Goal: Task Accomplishment & Management: Manage account settings

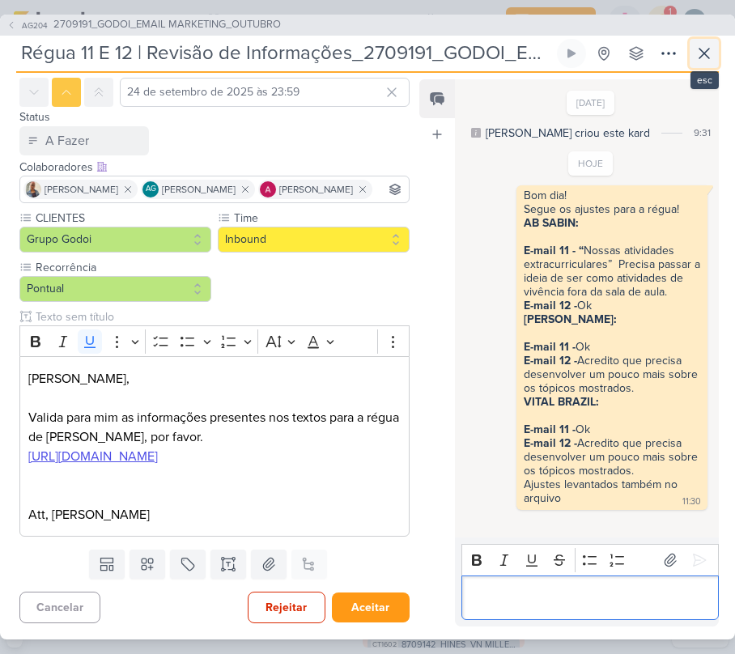
click at [691, 47] on button at bounding box center [703, 53] width 29 height 29
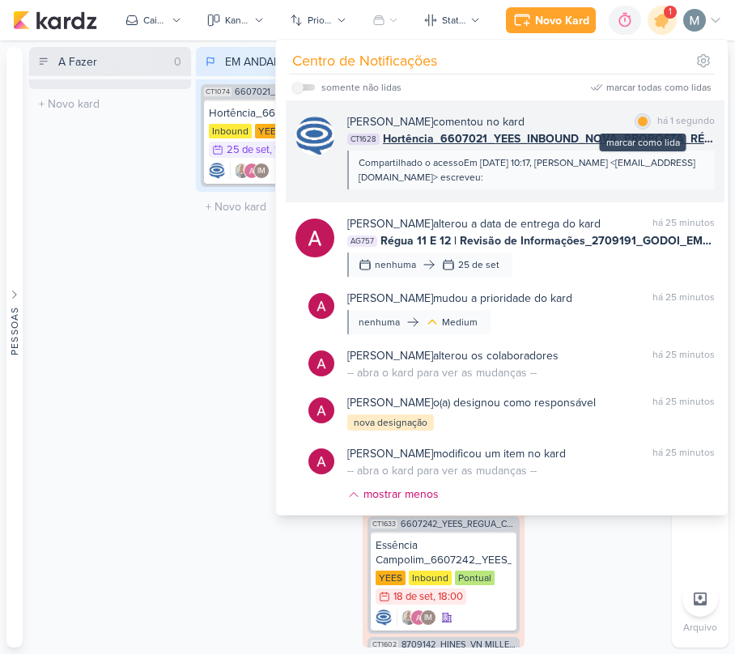
click at [634, 121] on div "marcar como lida" at bounding box center [642, 121] width 16 height 16
click at [616, 126] on div "Caroline Traven De Andrade comentou no kard marcar como não lida há 17 minutos" at bounding box center [530, 121] width 367 height 17
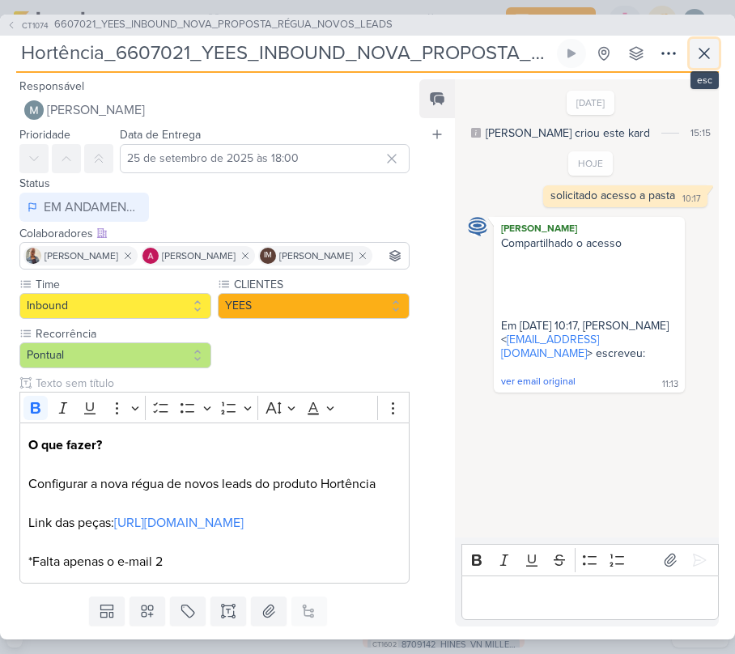
click at [706, 57] on icon at bounding box center [703, 53] width 19 height 19
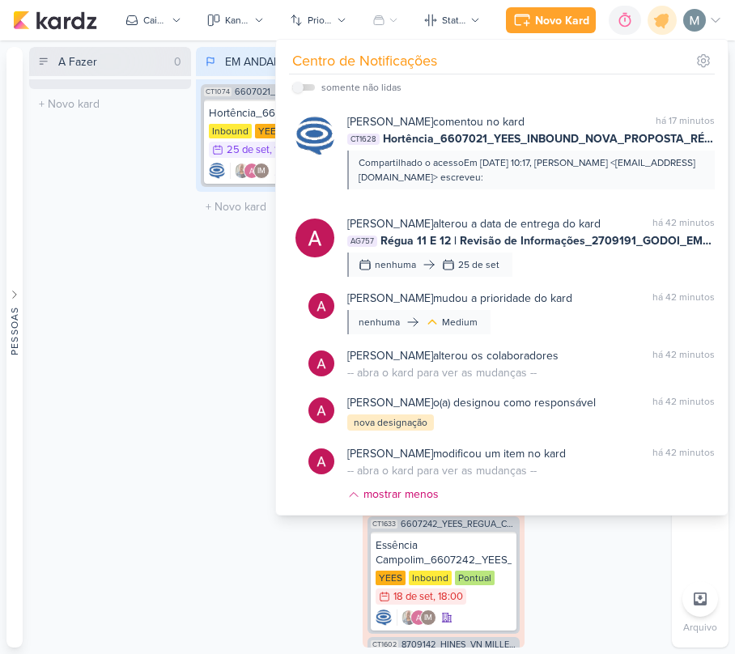
click at [246, 266] on div "EM ANDAMENTO 1 Mover Para Esquerda Mover Para Direita Deletar CT1074 6607021_YE…" at bounding box center [277, 347] width 162 height 600
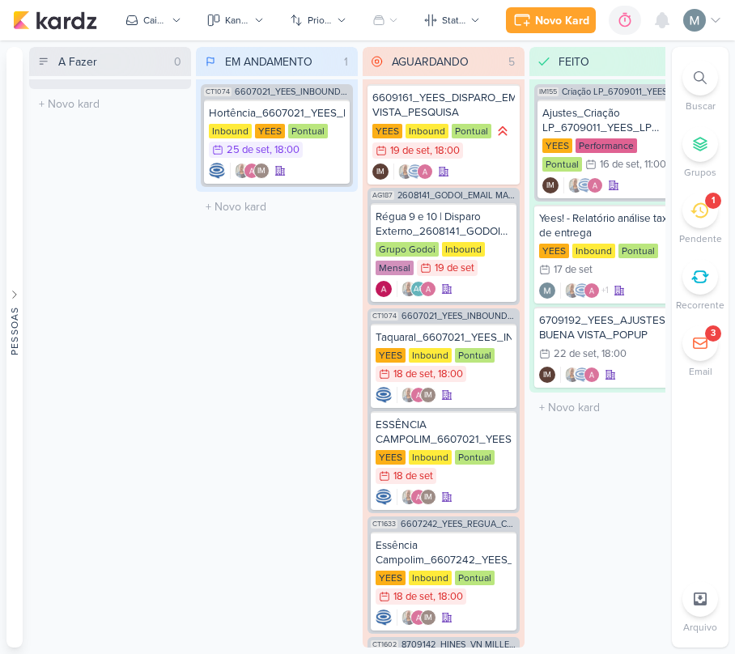
click at [676, 220] on li "1 Pendente" at bounding box center [700, 219] width 57 height 53
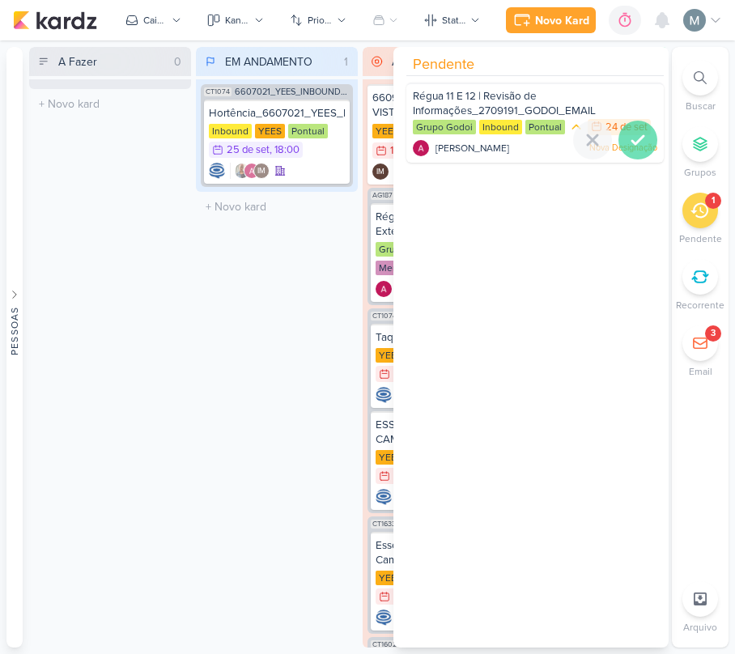
click at [628, 137] on icon at bounding box center [637, 139] width 19 height 19
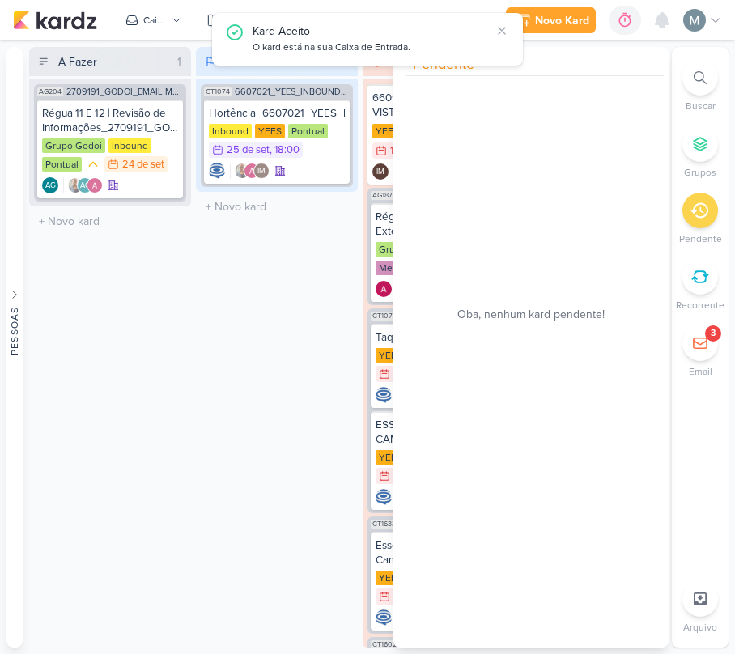
click at [113, 353] on div "A Fazer 1 Mover Para Esquerda Mover Para Direita Deletar AG204 2709191_GODOI_EM…" at bounding box center [110, 347] width 162 height 600
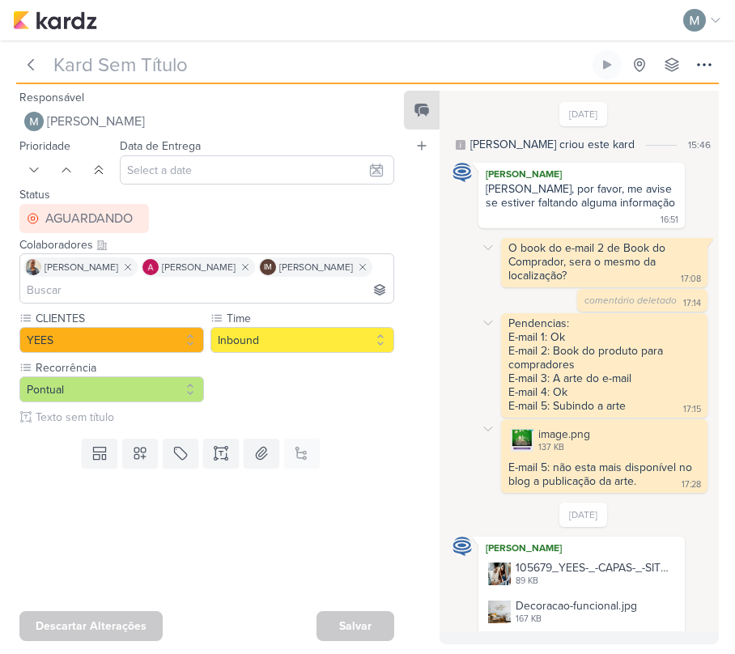
type input "Essência Campolim_6607242_YEES_REGUA_COMPRADORES_CAMPINAS_SOROCABA"
type input "18 de setembro de 2025 às 18:00"
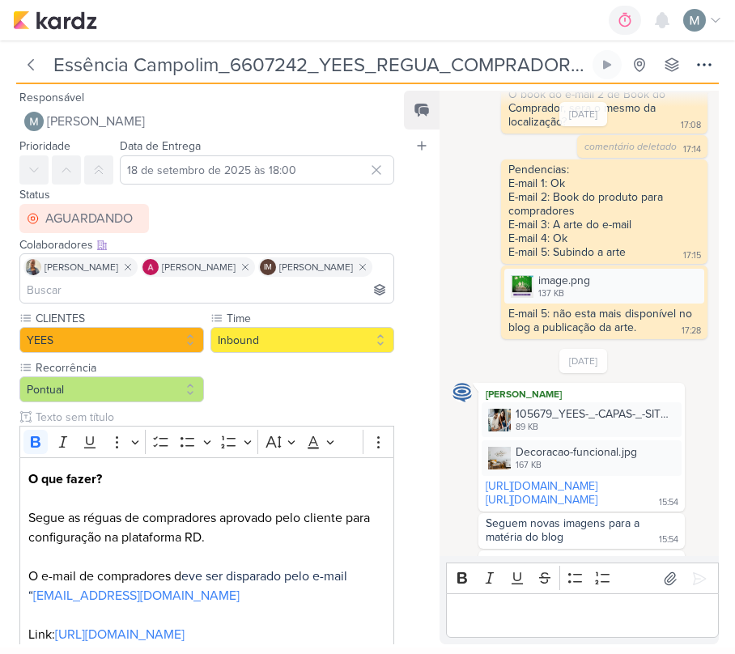
scroll to position [308, 0]
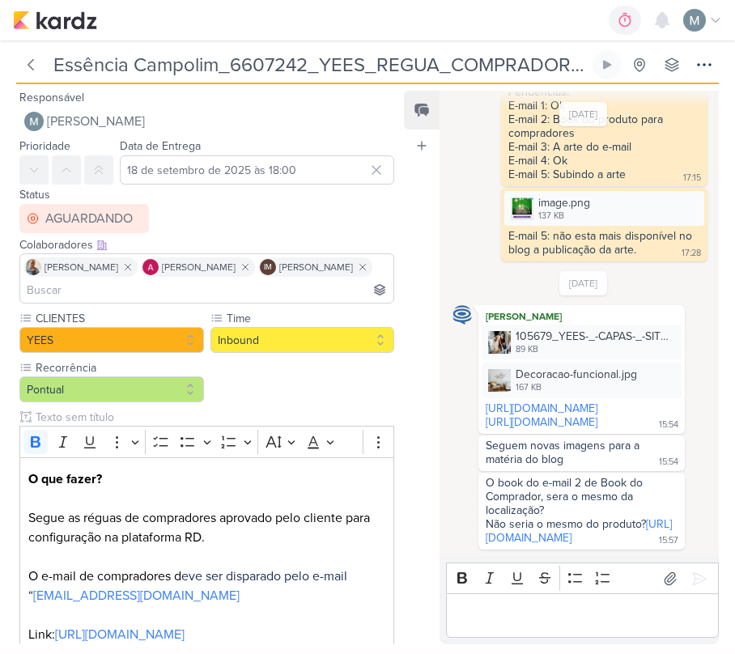
scroll to position [308, 0]
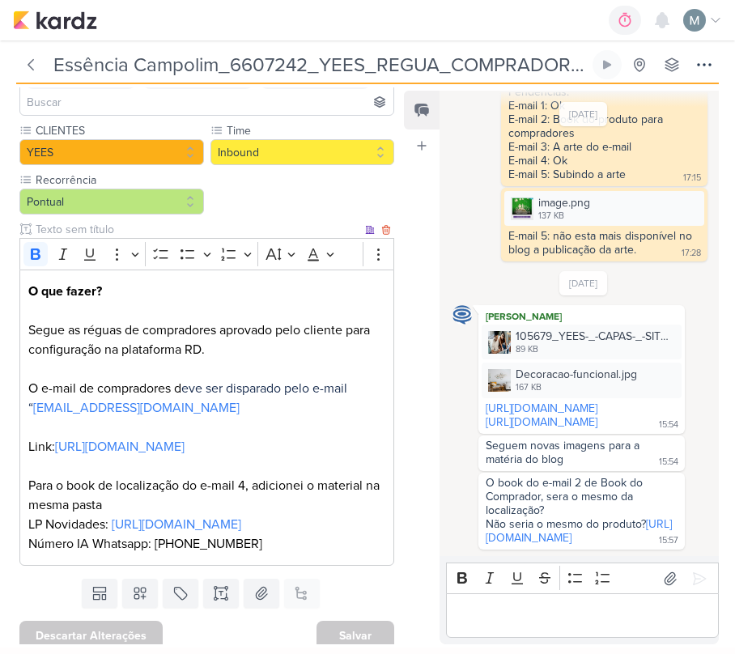
scroll to position [215, 0]
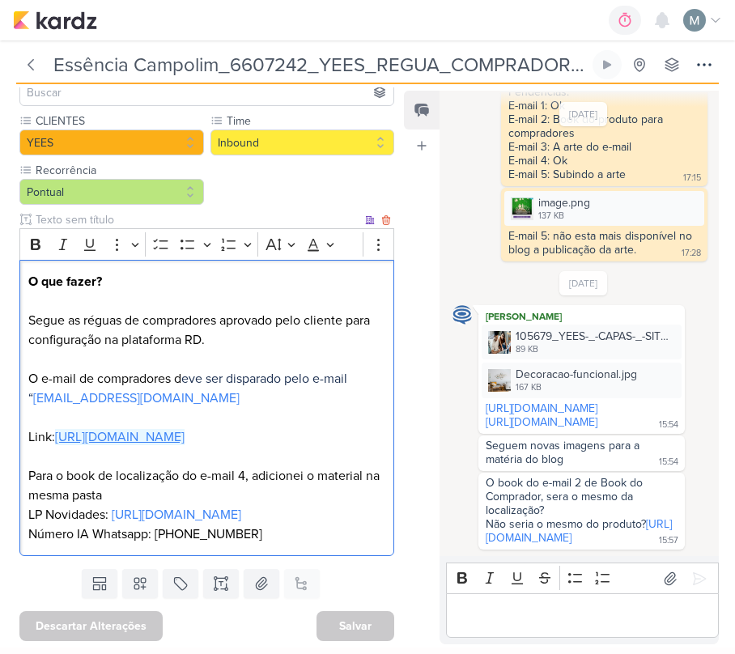
click at [120, 437] on link "[URL][DOMAIN_NAME]" at bounding box center [119, 437] width 129 height 16
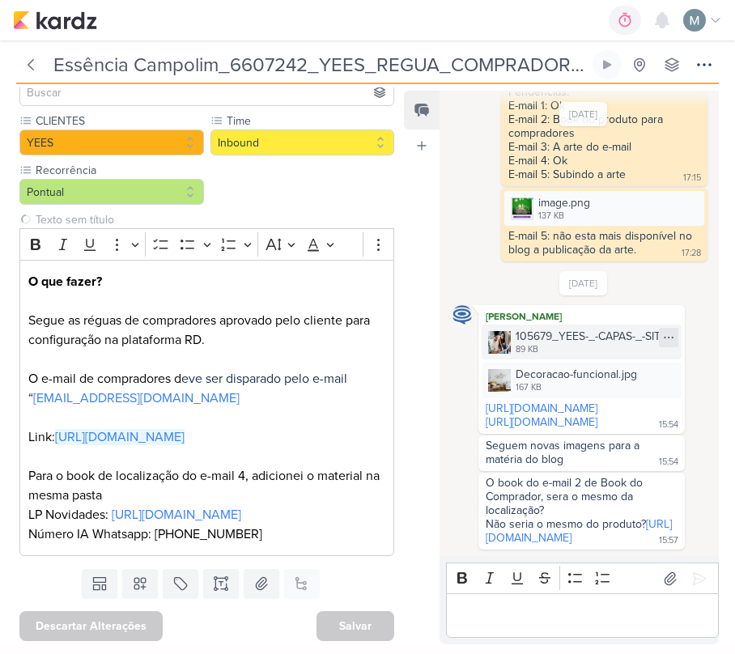
click at [667, 331] on icon at bounding box center [668, 337] width 13 height 13
click at [583, 299] on div "Baixar" at bounding box center [585, 303] width 31 height 17
click at [659, 366] on div at bounding box center [668, 375] width 19 height 19
click at [583, 343] on div "Baixar" at bounding box center [585, 341] width 31 height 17
drag, startPoint x: 480, startPoint y: 324, endPoint x: 618, endPoint y: 402, distance: 158.7
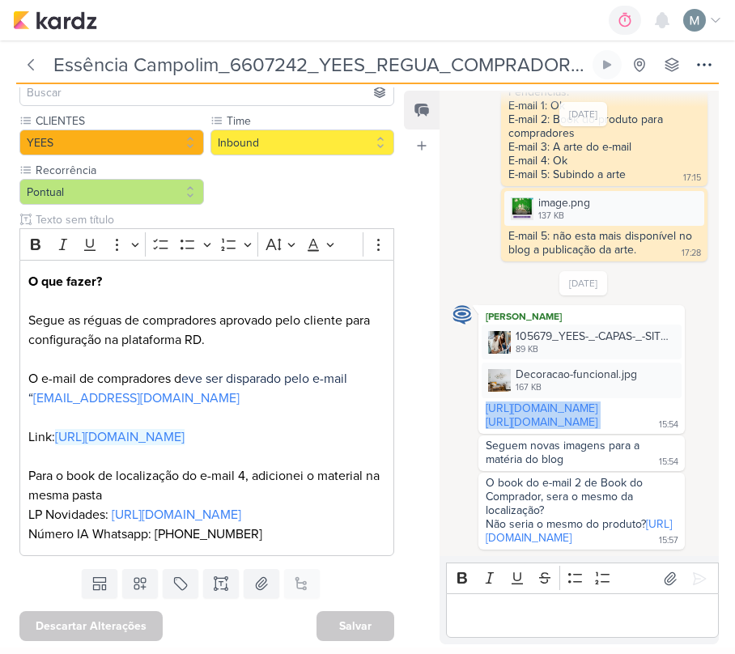
click at [618, 402] on div "[PERSON_NAME] 105679_YEES-_-CAPAS-_-SITE-BLOG-_-INSTITUCIONAL_capa3.jpg 89 KB A…" at bounding box center [581, 369] width 206 height 128
copy div "[URL][DOMAIN_NAME] [URL][DOMAIN_NAME]"
click at [644, 401] on div "[URL][DOMAIN_NAME]" at bounding box center [581, 408] width 192 height 14
drag, startPoint x: 633, startPoint y: 351, endPoint x: 486, endPoint y: 327, distance: 148.4
click at [486, 401] on div "[URL][DOMAIN_NAME]" at bounding box center [581, 408] width 192 height 14
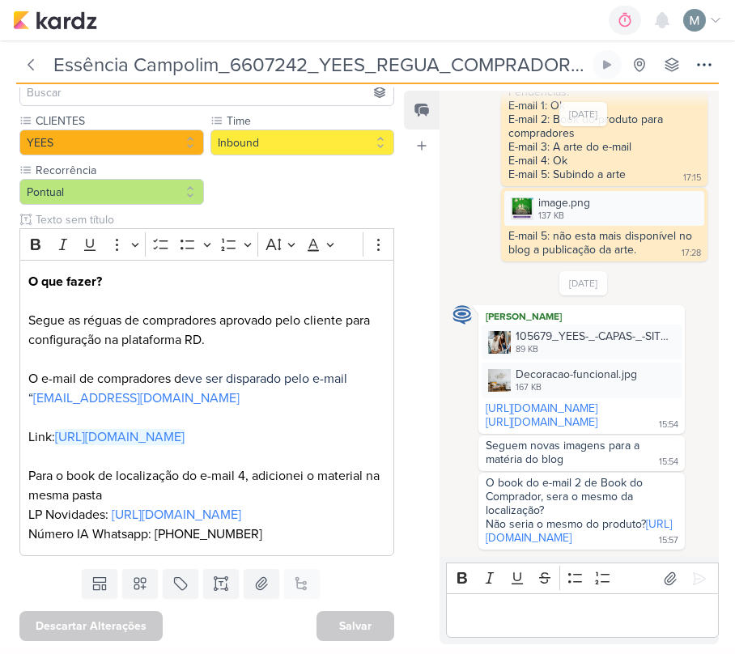
copy link "[URL][DOMAIN_NAME]"
drag, startPoint x: 483, startPoint y: 358, endPoint x: 596, endPoint y: 392, distance: 118.3
click at [596, 401] on div "https://yeesinc.com.br/2025/01/como-transformar-seu-apartamento-com-decoracao-f…" at bounding box center [581, 415] width 200 height 29
copy div "[URL][DOMAIN_NAME]"
click at [535, 599] on div "Editor editing area: main" at bounding box center [582, 615] width 273 height 44
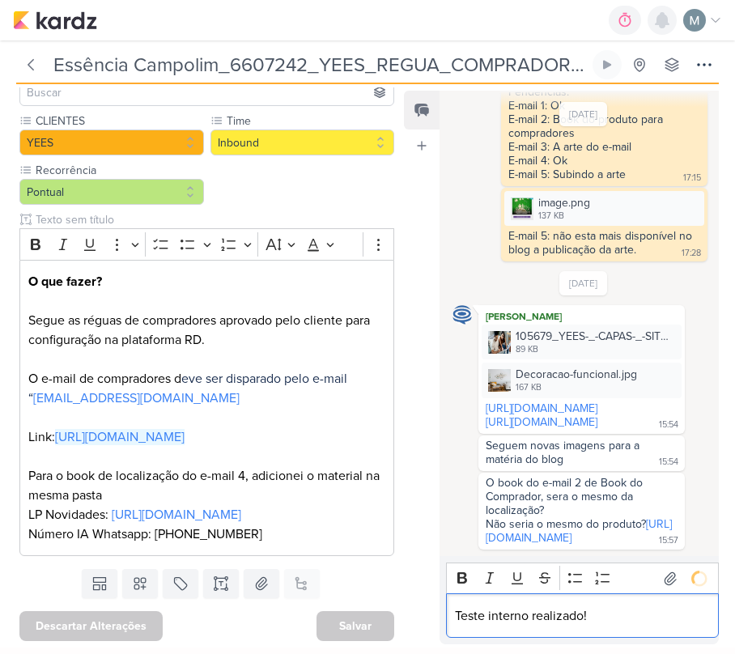
scroll to position [374, 0]
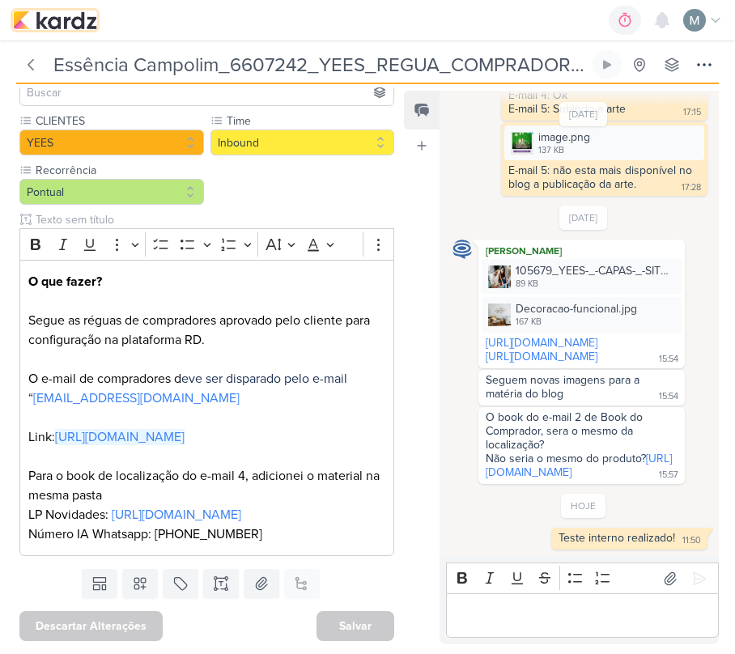
click at [81, 14] on img at bounding box center [55, 20] width 84 height 19
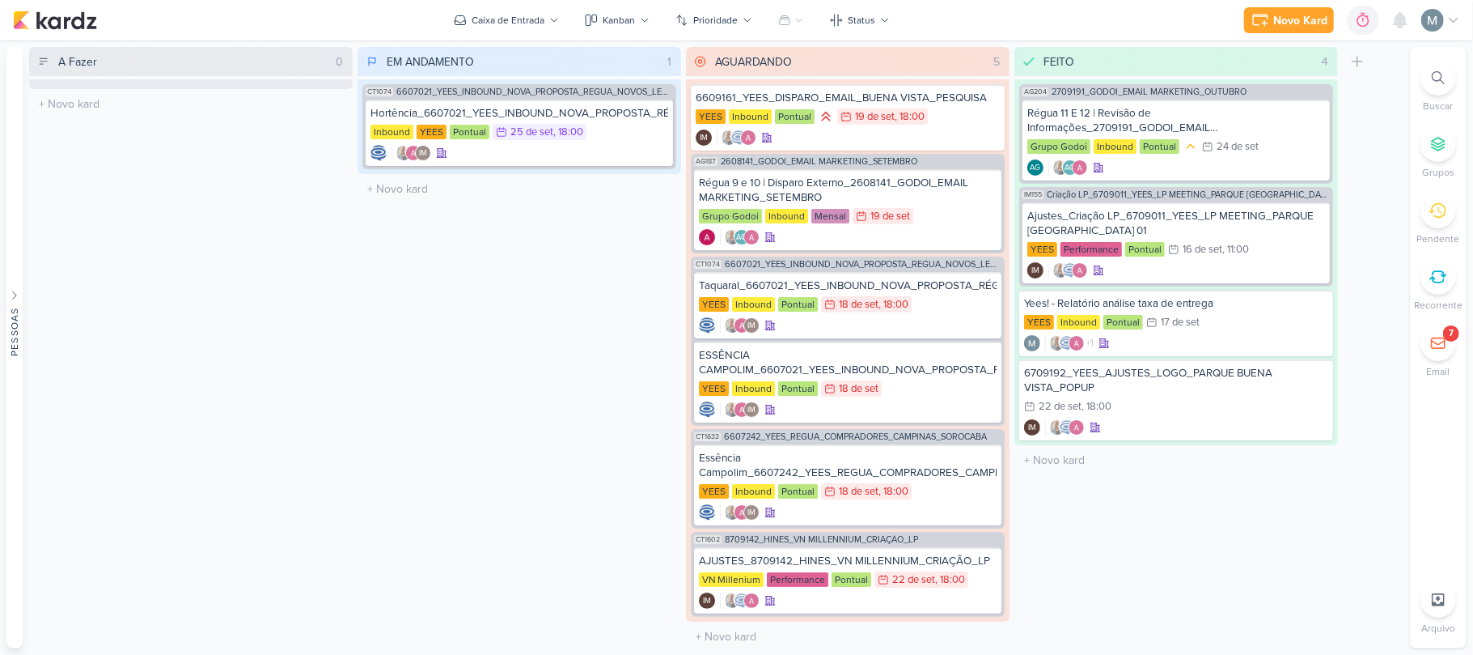
click at [570, 295] on div "EM ANDAMENTO 1 Mover Para Esquerda Mover Para Direita Deletar CT1074 6607021_YE…" at bounding box center [520, 347] width 324 height 601
click at [453, 169] on div "CT1074 6607021_YEES_INBOUND_NOVA_PROPOSTA_RÉGUA_NOVOS_LEADS Hortência_6607021_Y…" at bounding box center [520, 126] width 324 height 95
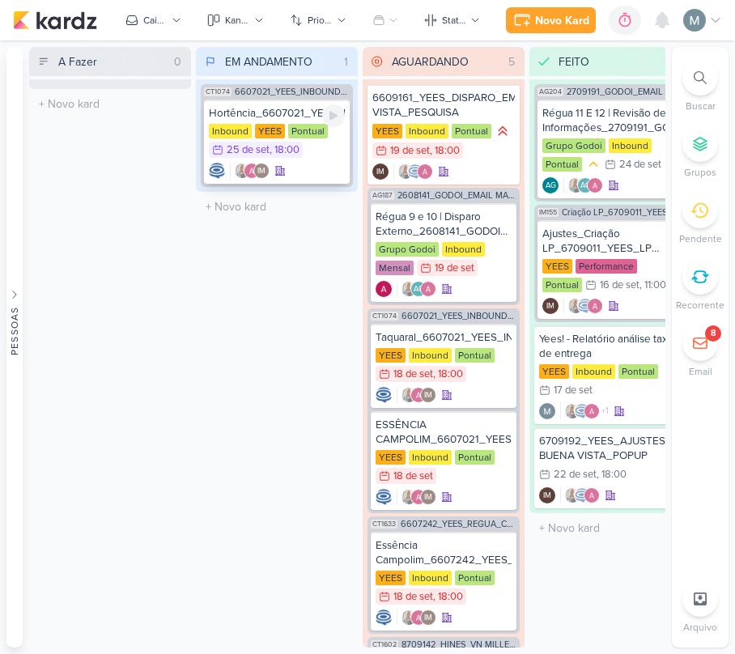
click at [273, 124] on div "YEES" at bounding box center [270, 131] width 30 height 15
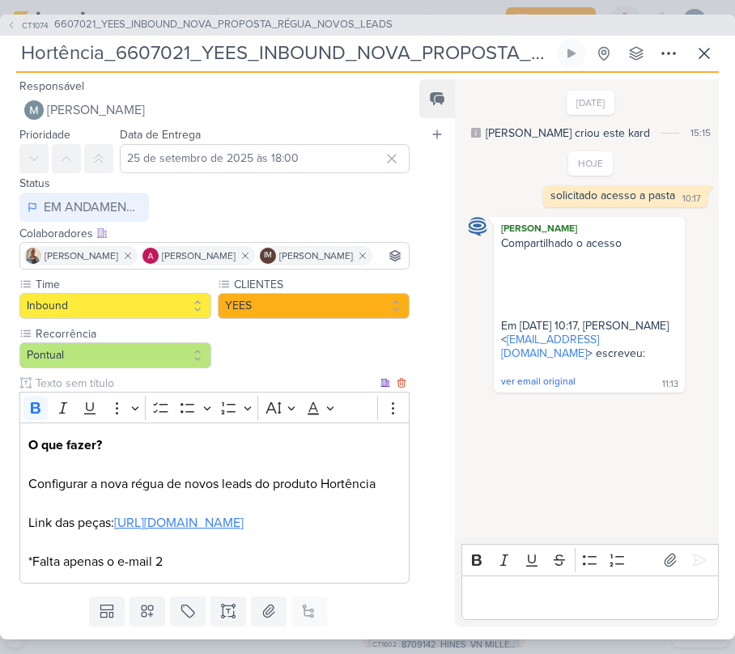
click at [114, 531] on link "https://drive.google.com/drive/folders/1IeGH_lZPcO72IpizXeuKMmIK2rjIcCH6" at bounding box center [178, 523] width 129 height 16
